Goal: Check status

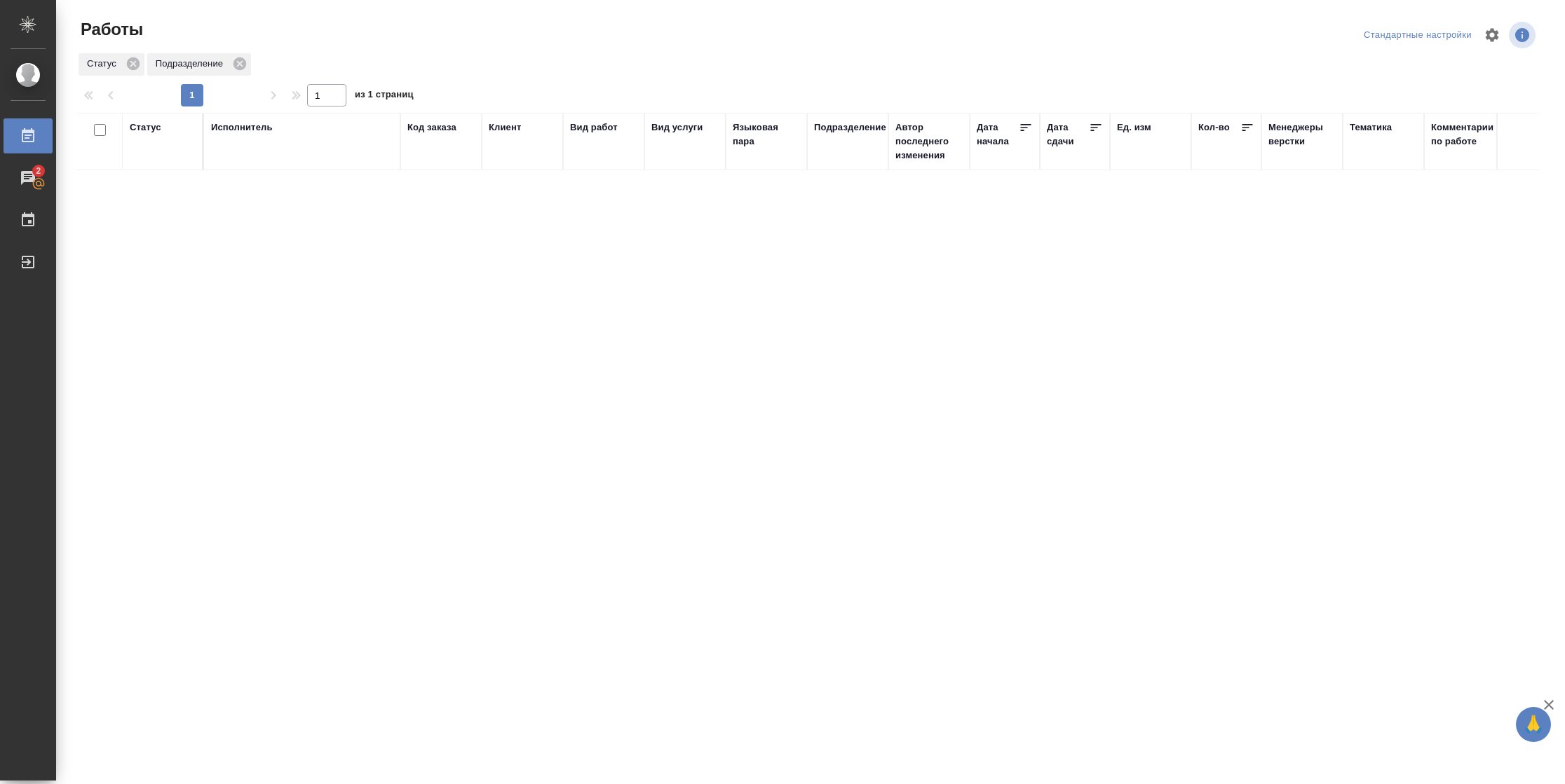
click at [136, 130] on div "Статус" at bounding box center [145, 128] width 32 height 14
click at [180, 192] on div at bounding box center [182, 168] width 25 height 54
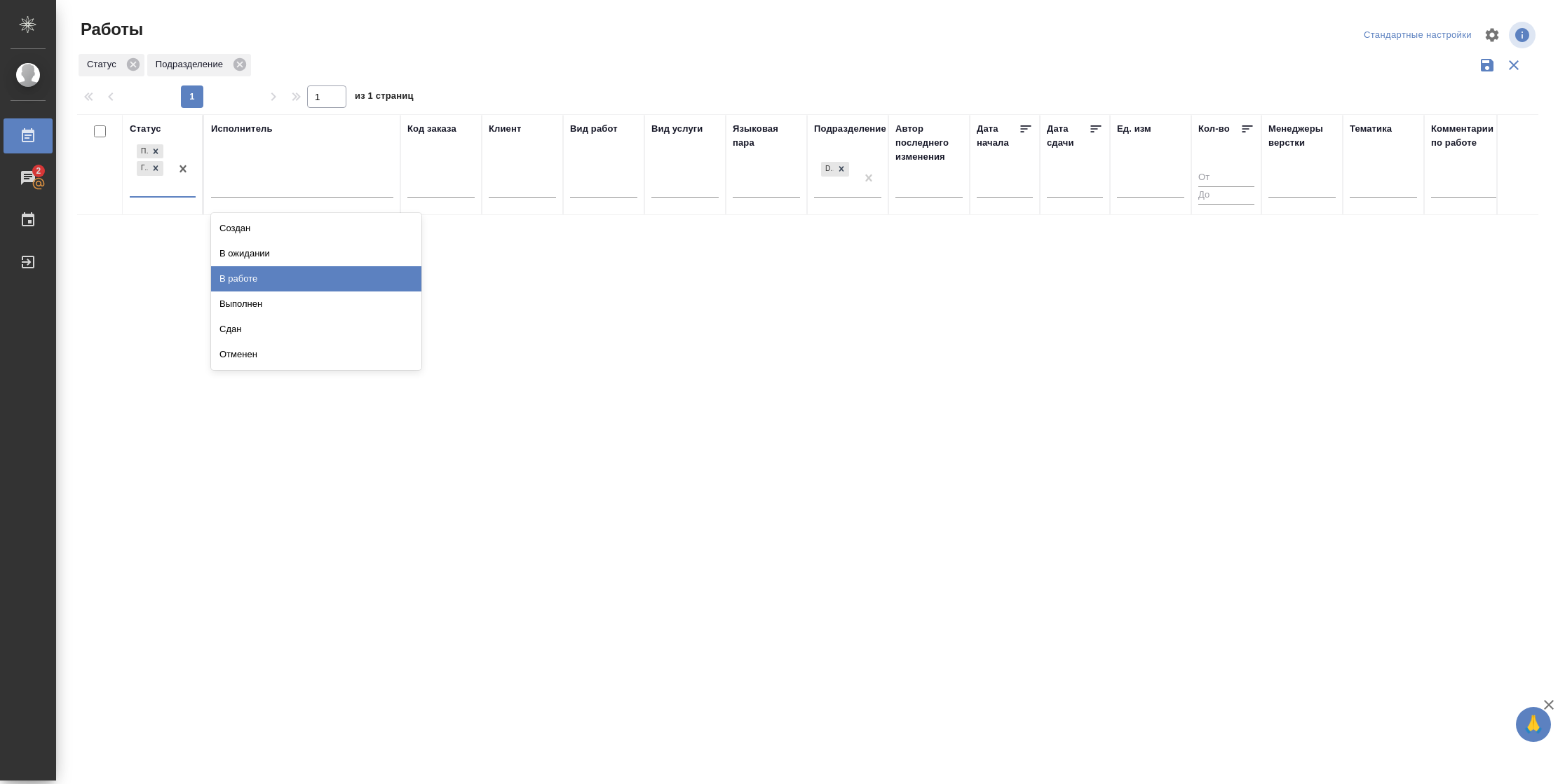
click at [266, 285] on div "В работе" at bounding box center [316, 278] width 211 height 25
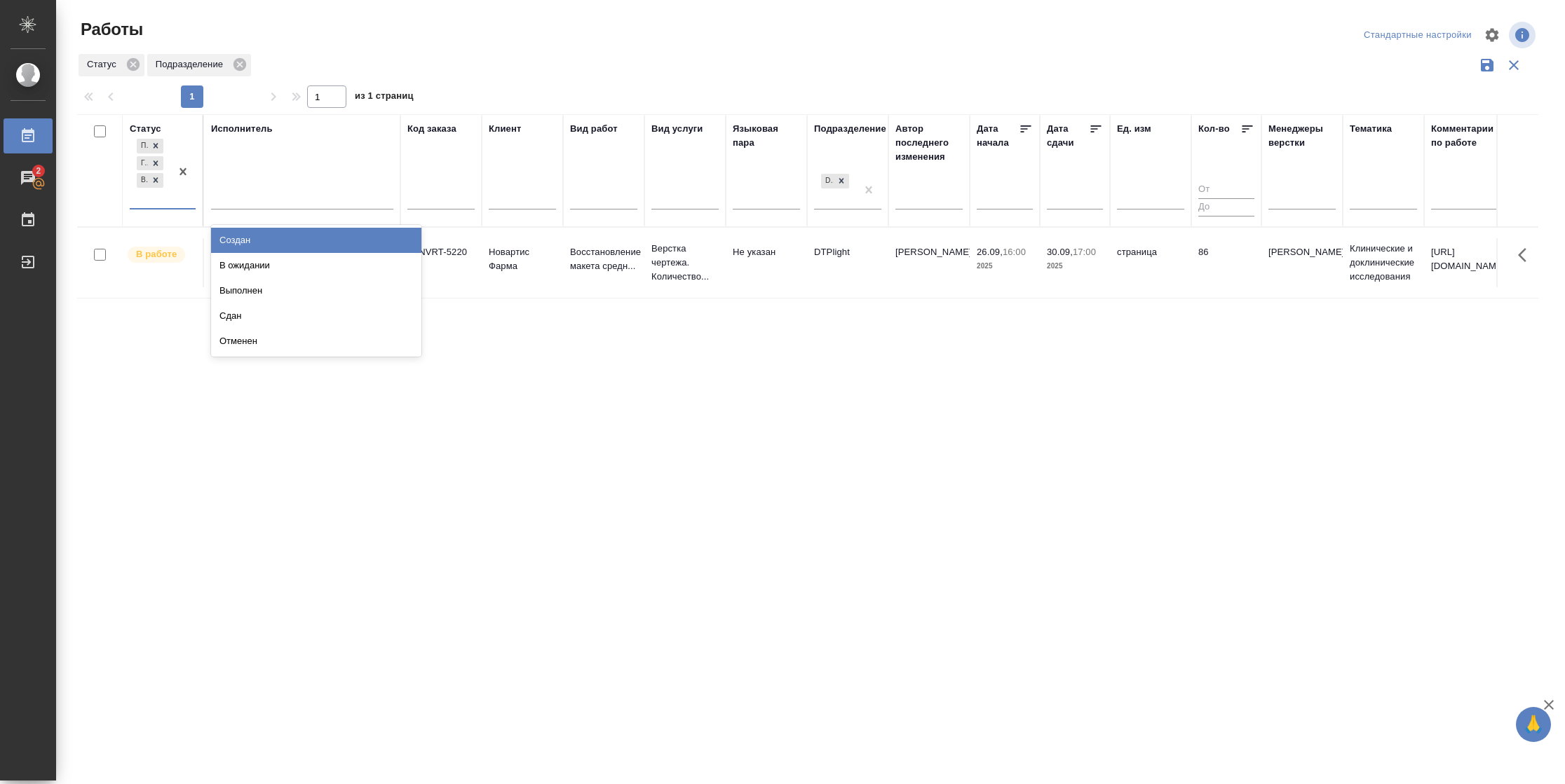
click at [161, 203] on div "Подбор Готов к работе В работе" at bounding box center [149, 172] width 41 height 73
click at [259, 264] on div "В ожидании" at bounding box center [316, 265] width 211 height 25
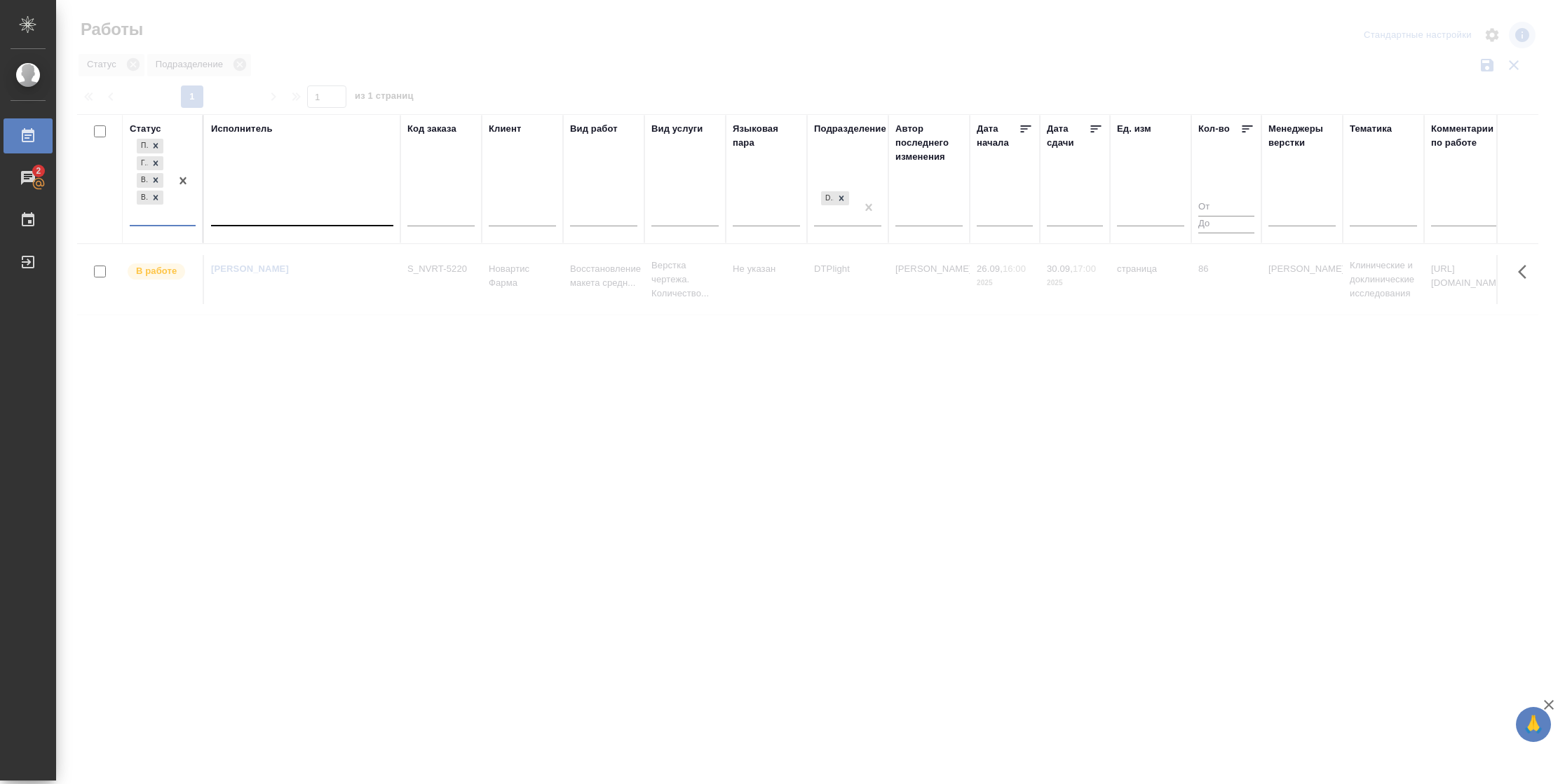
drag, startPoint x: 278, startPoint y: 188, endPoint x: 271, endPoint y: 224, distance: 36.7
click at [278, 189] on div "Исполнитель" at bounding box center [301, 179] width 182 height 114
click at [273, 218] on div at bounding box center [301, 213] width 182 height 21
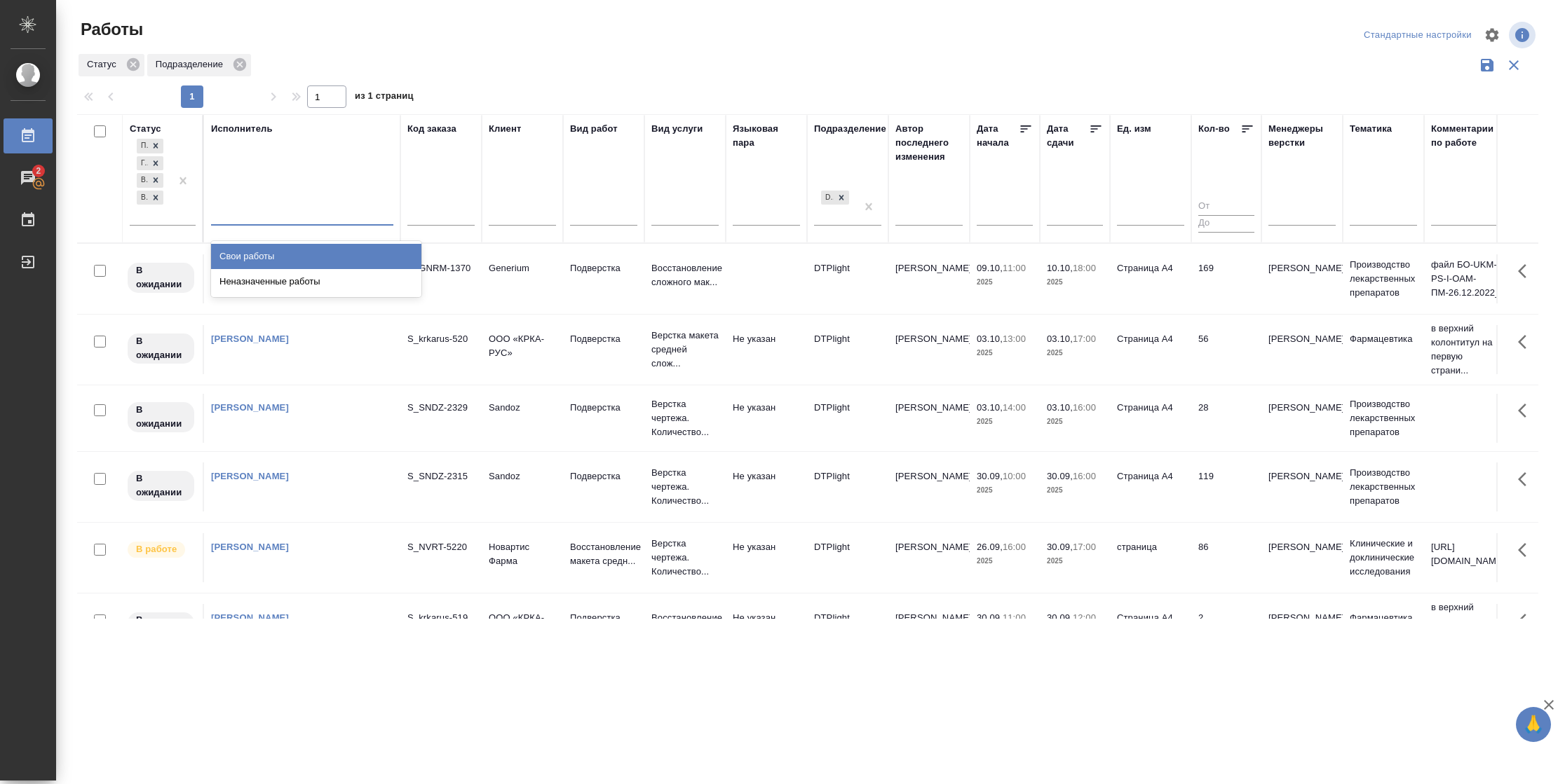
click at [270, 251] on div "Свои работы" at bounding box center [316, 256] width 211 height 25
click at [1094, 130] on icon at bounding box center [1096, 129] width 14 height 14
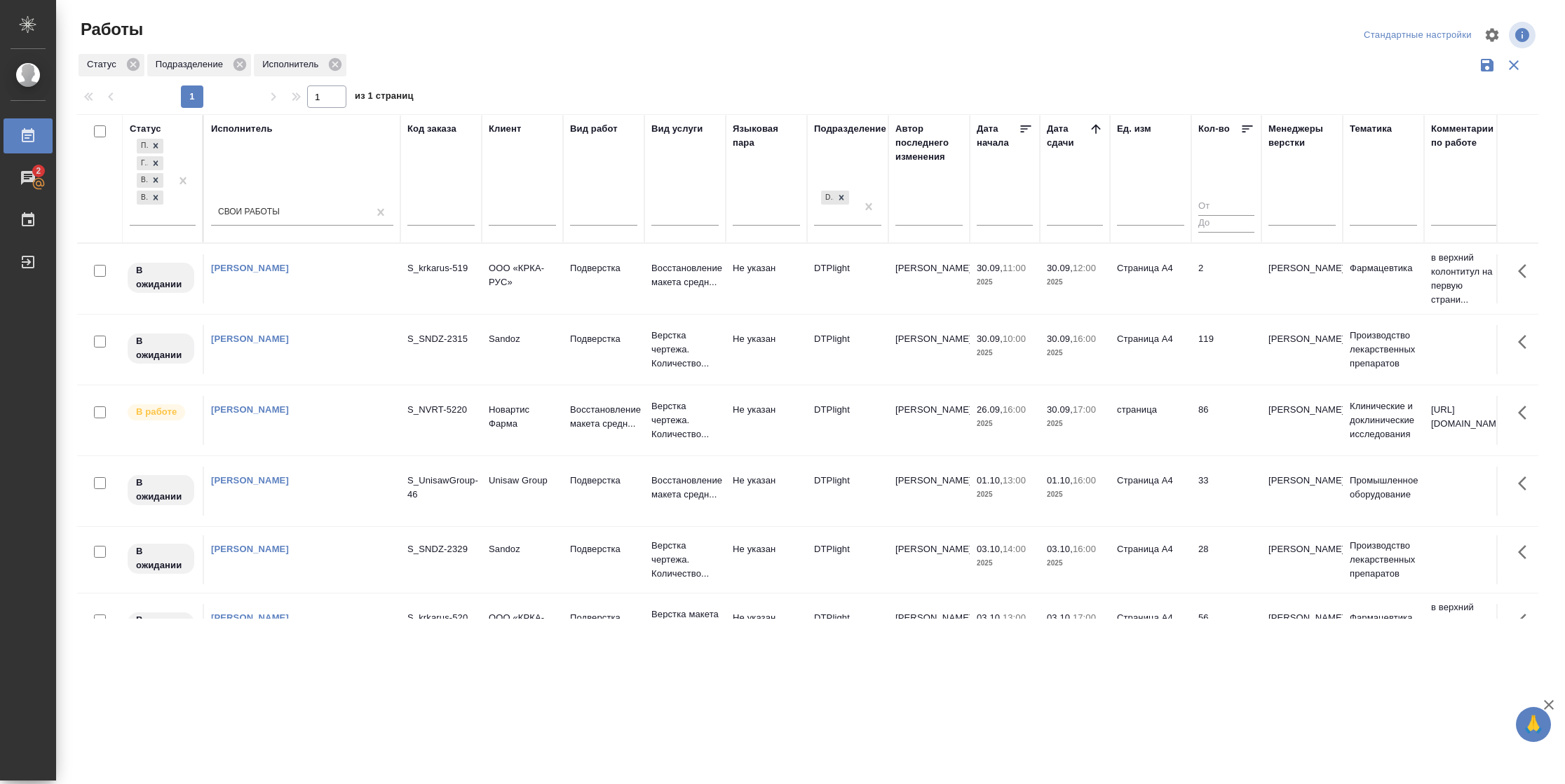
click at [1215, 434] on td "86" at bounding box center [1226, 420] width 70 height 49
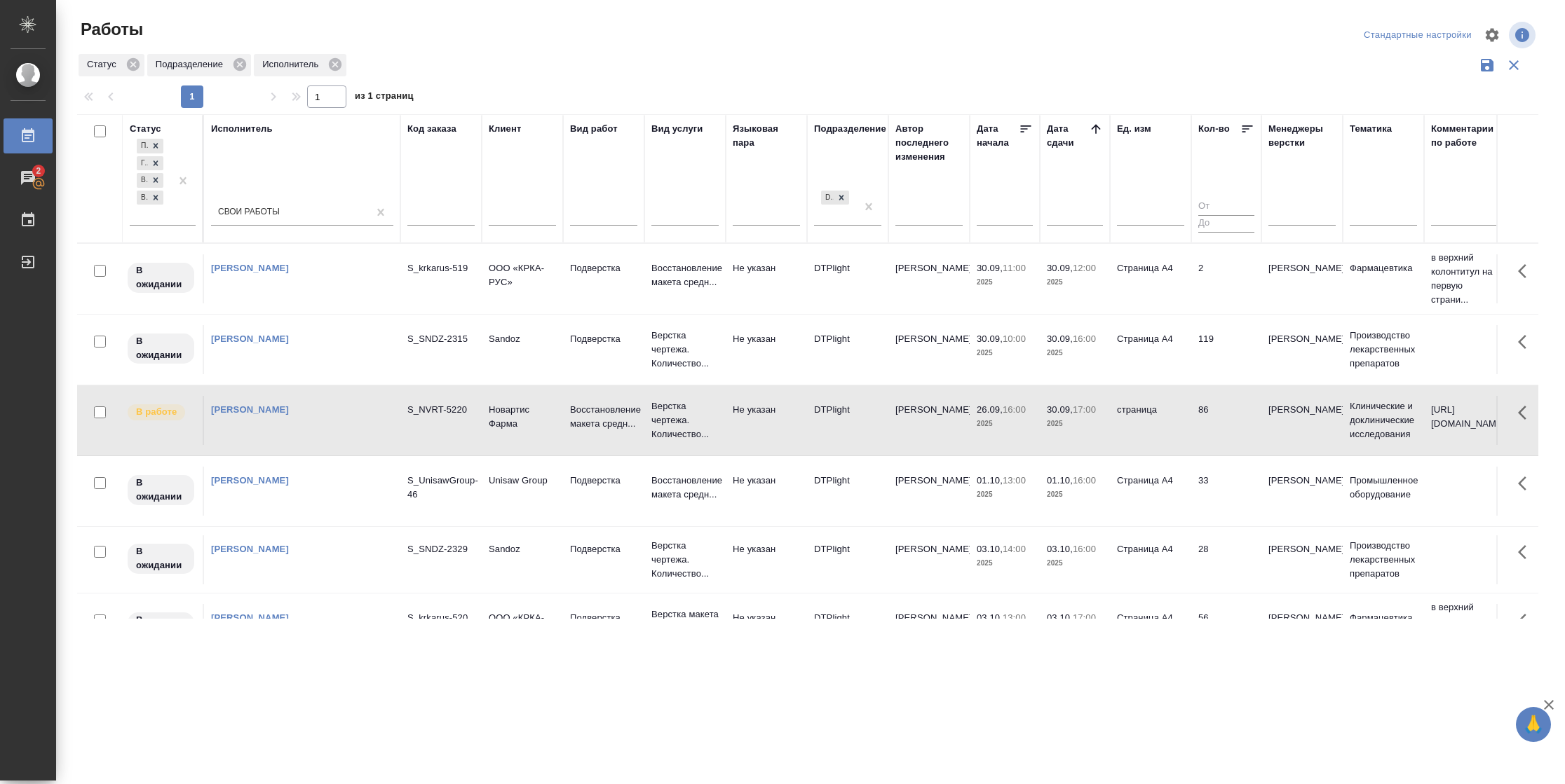
click at [1215, 434] on td "86" at bounding box center [1226, 420] width 70 height 49
click at [1213, 328] on td "119" at bounding box center [1226, 350] width 70 height 49
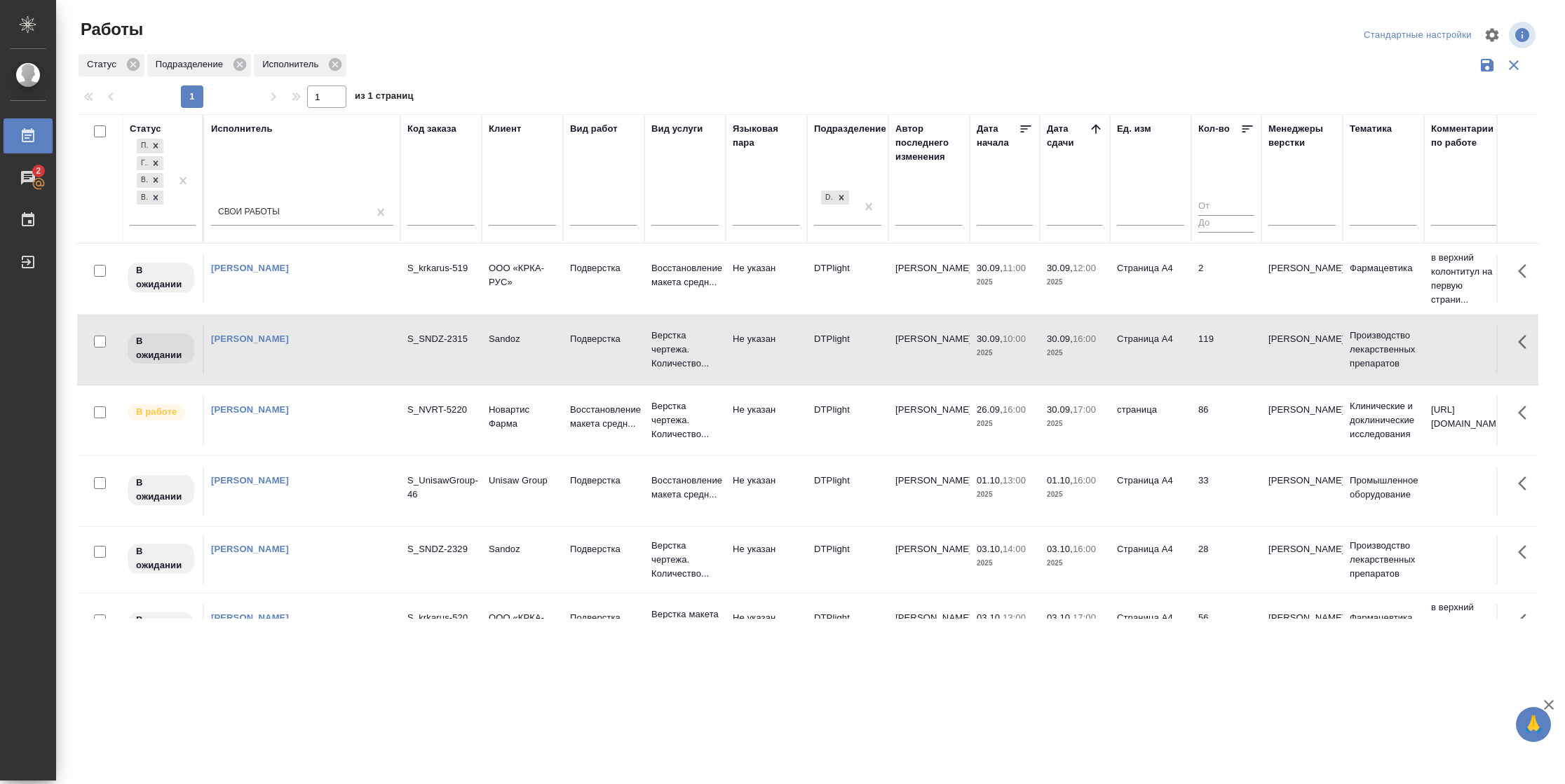
scroll to position [105, 0]
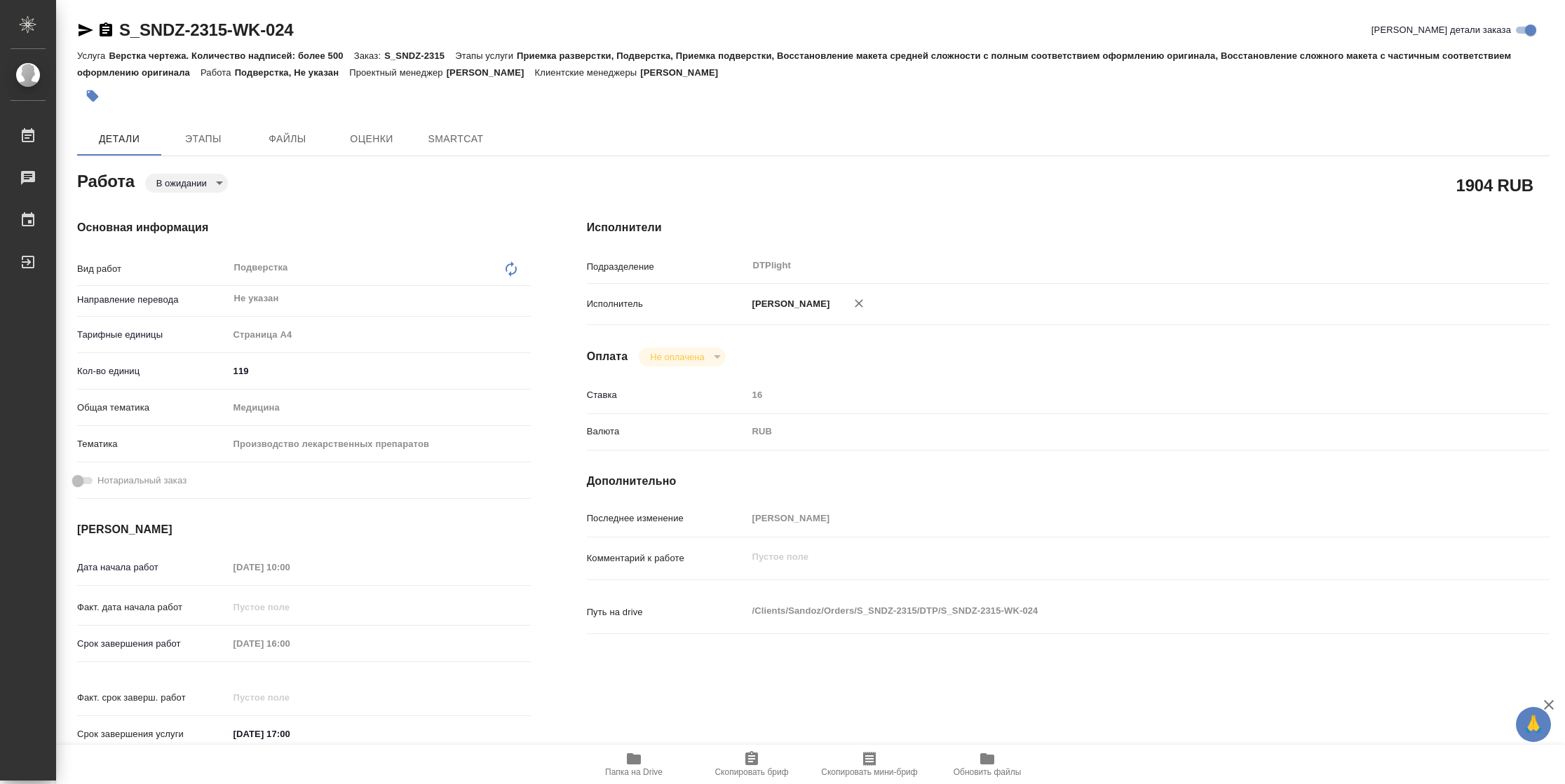
type textarea "x"
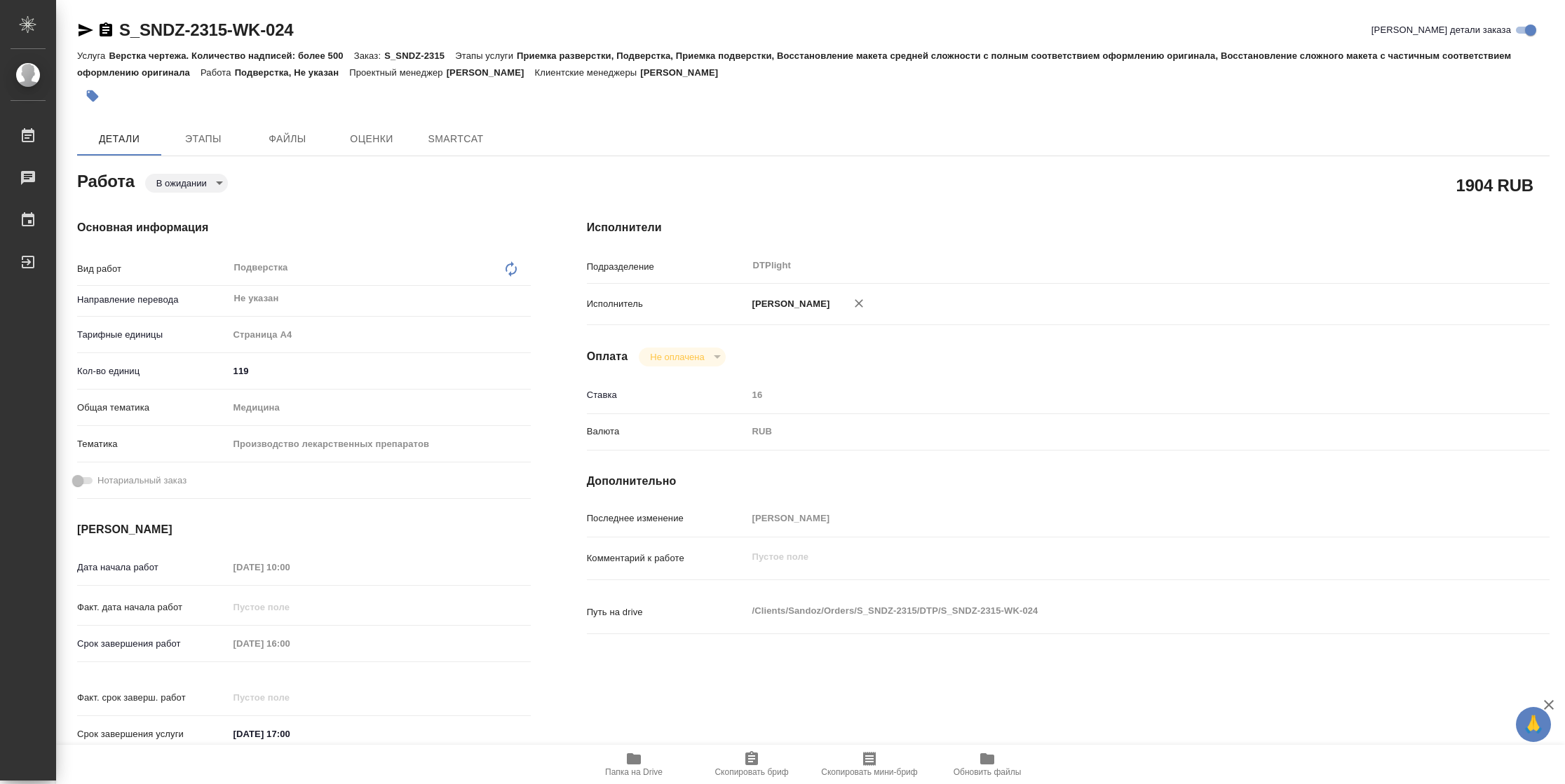
type textarea "x"
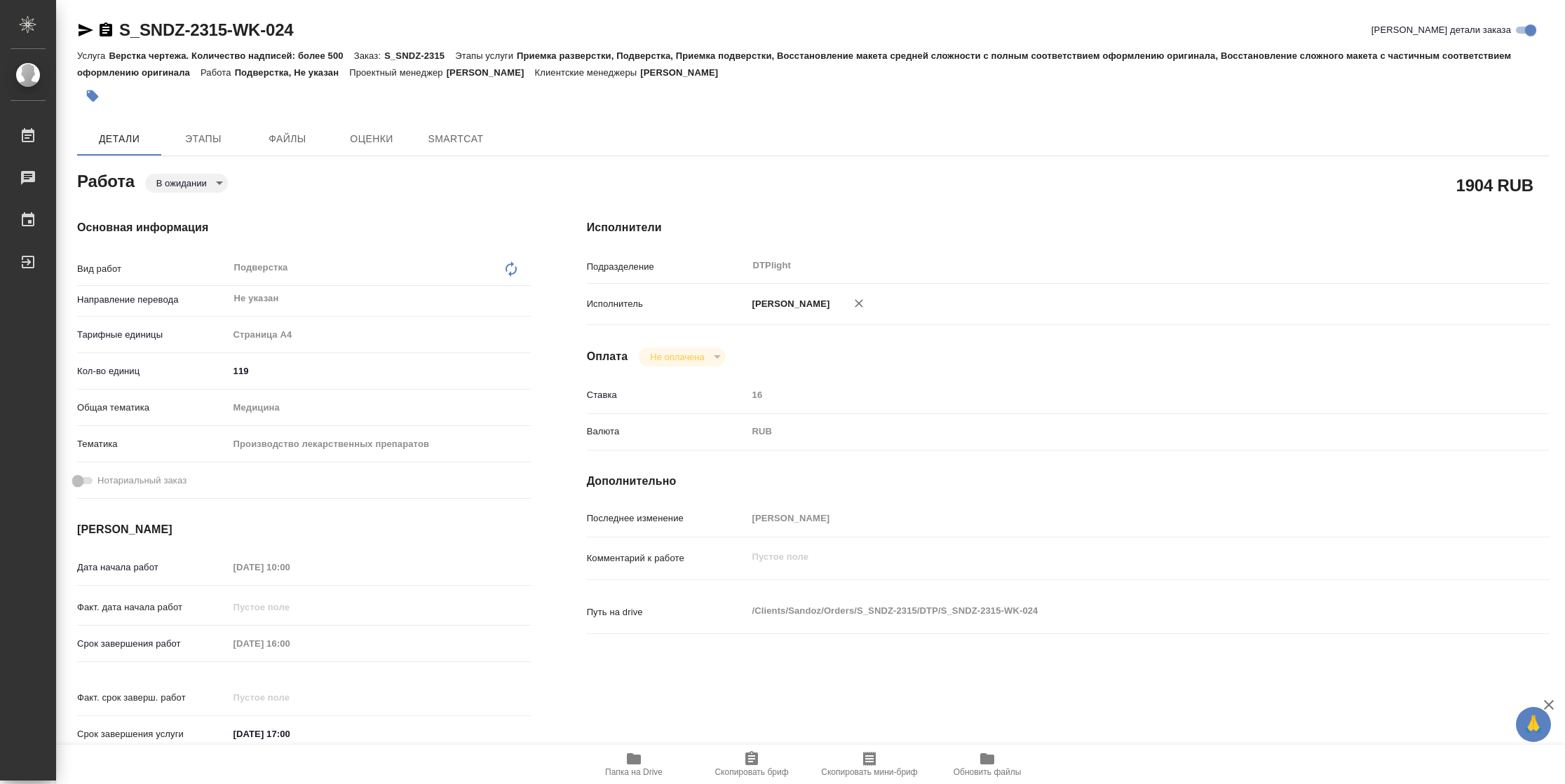
type textarea "x"
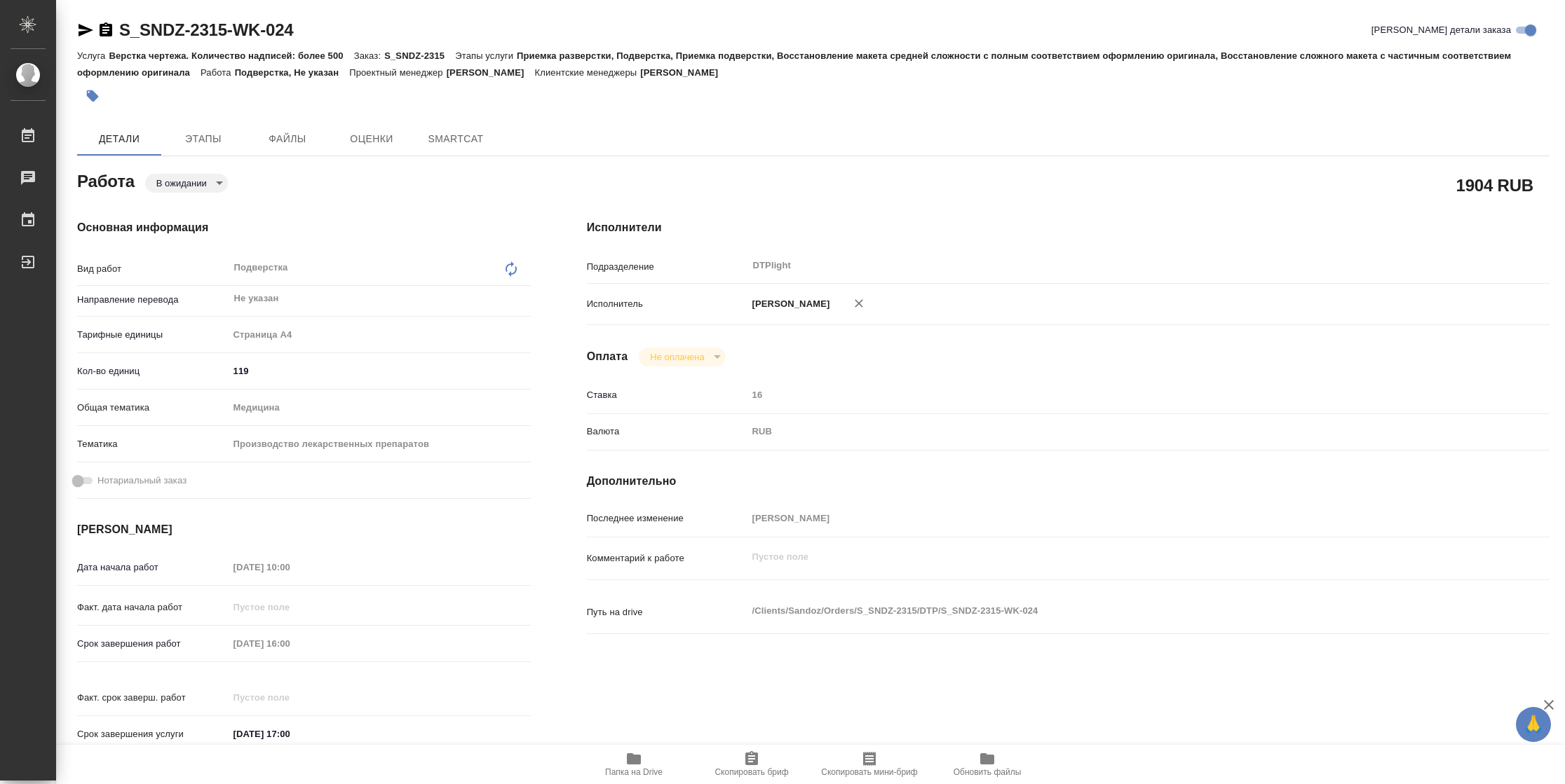
type textarea "x"
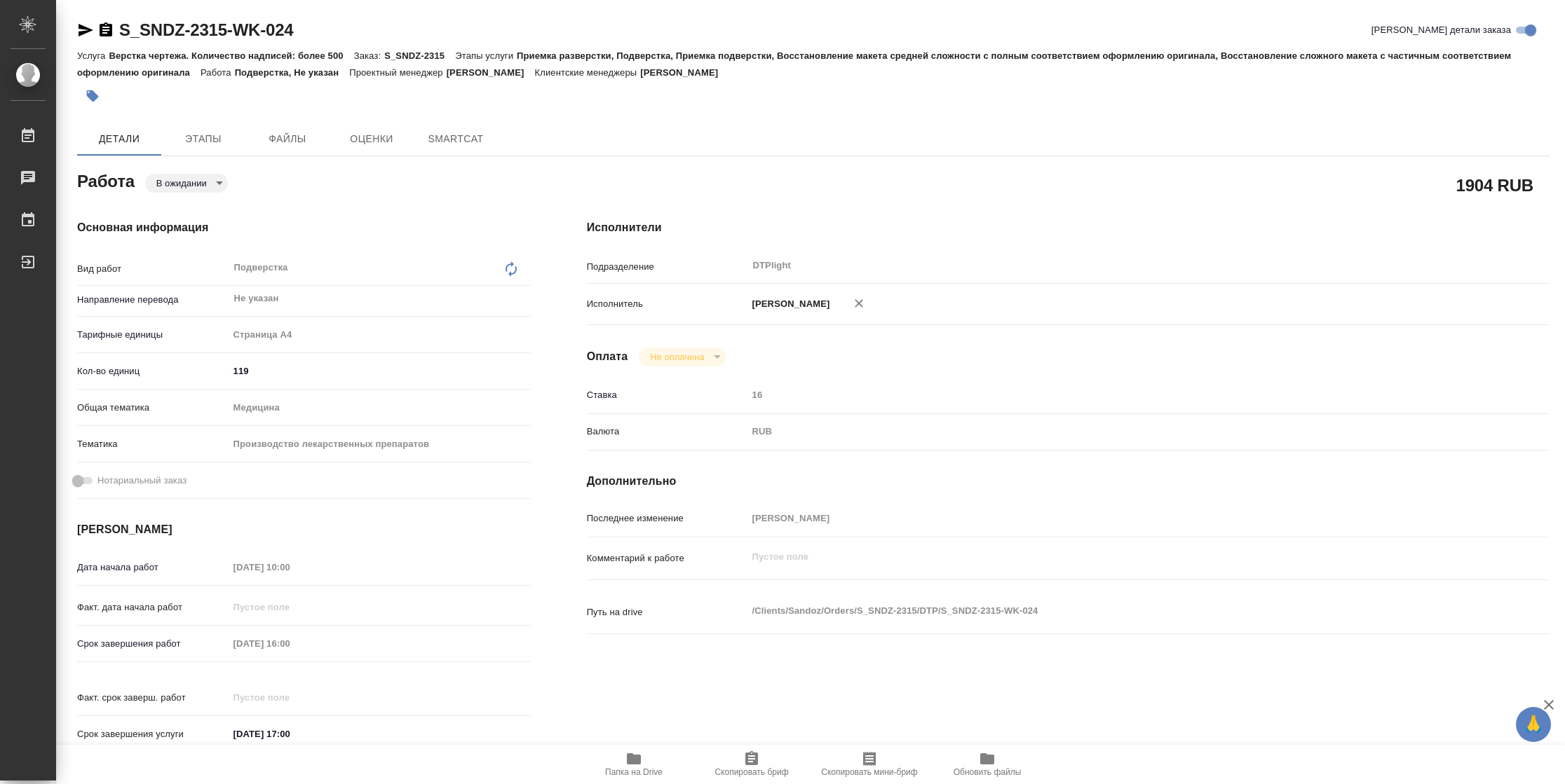
type textarea "x"
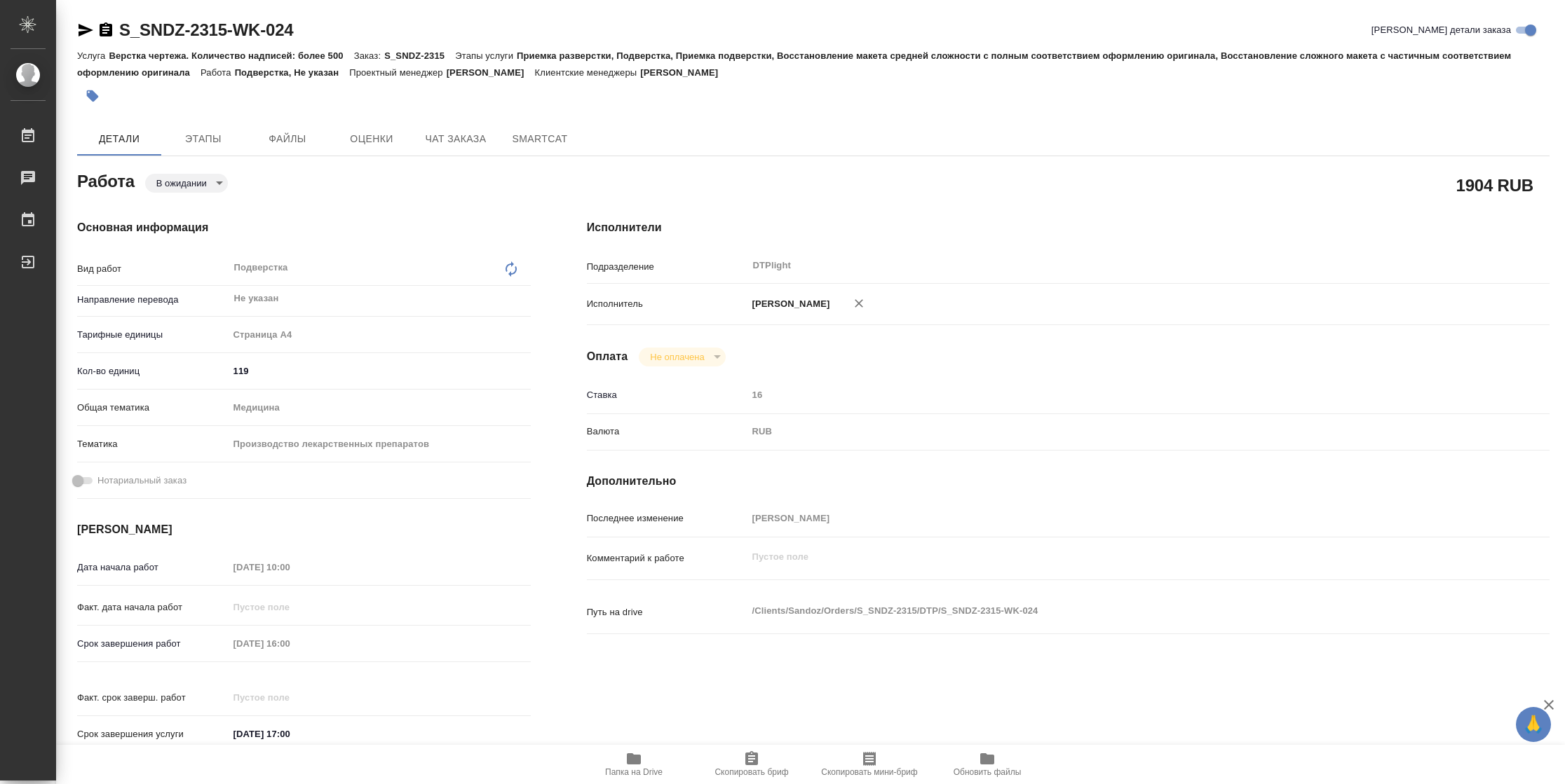
type textarea "x"
